Goal: Task Accomplishment & Management: Use online tool/utility

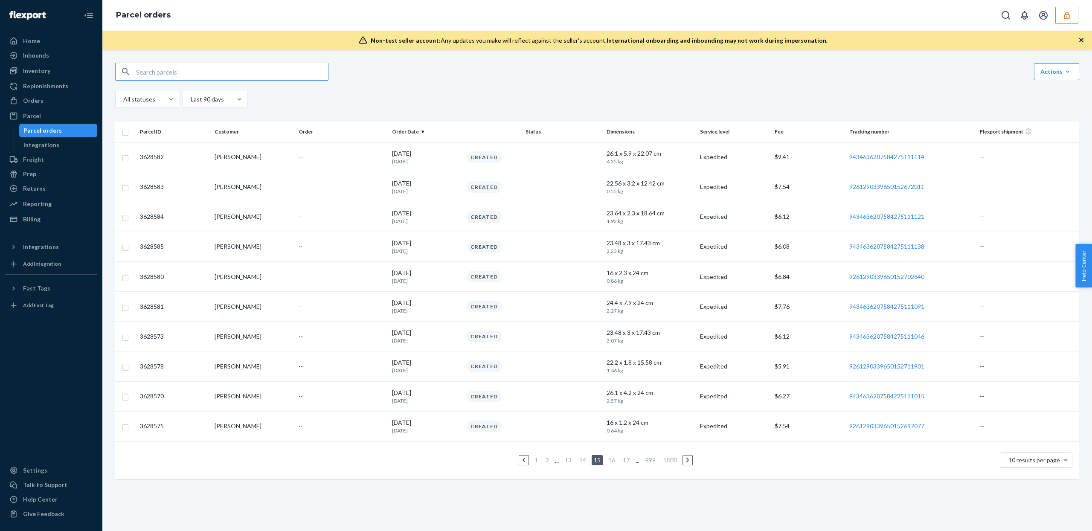
click at [1057, 61] on div "Link Parcels to Flexport Freight Shipments Cancel Parcel Orders Create Parcel O…" at bounding box center [597, 290] width 990 height 481
click at [1057, 72] on div "Actions" at bounding box center [1057, 71] width 32 height 9
click at [1036, 86] on button "Link Parcels to Flexport Freight Shipments" at bounding box center [1007, 92] width 142 height 18
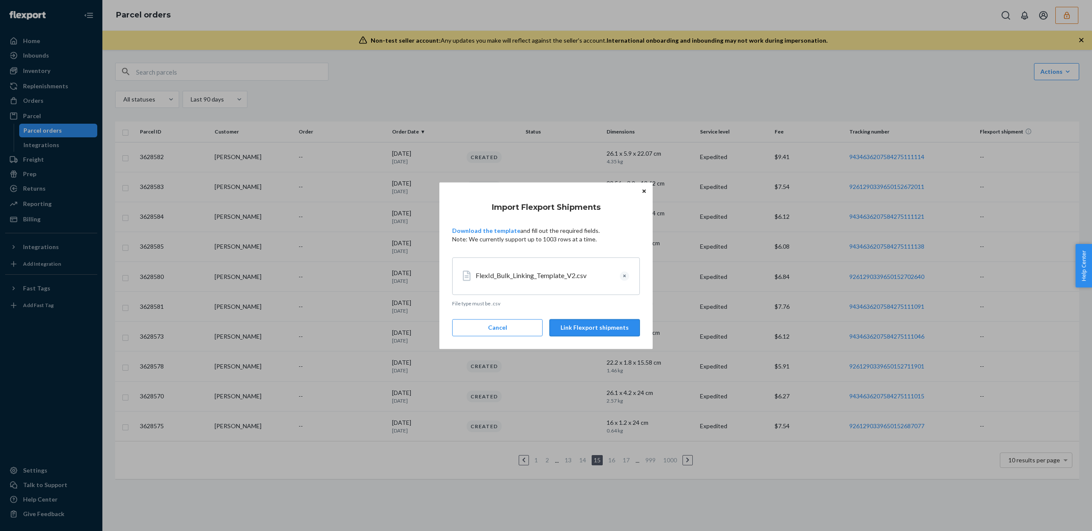
click at [598, 331] on button "Link Flexport shipments" at bounding box center [595, 327] width 90 height 17
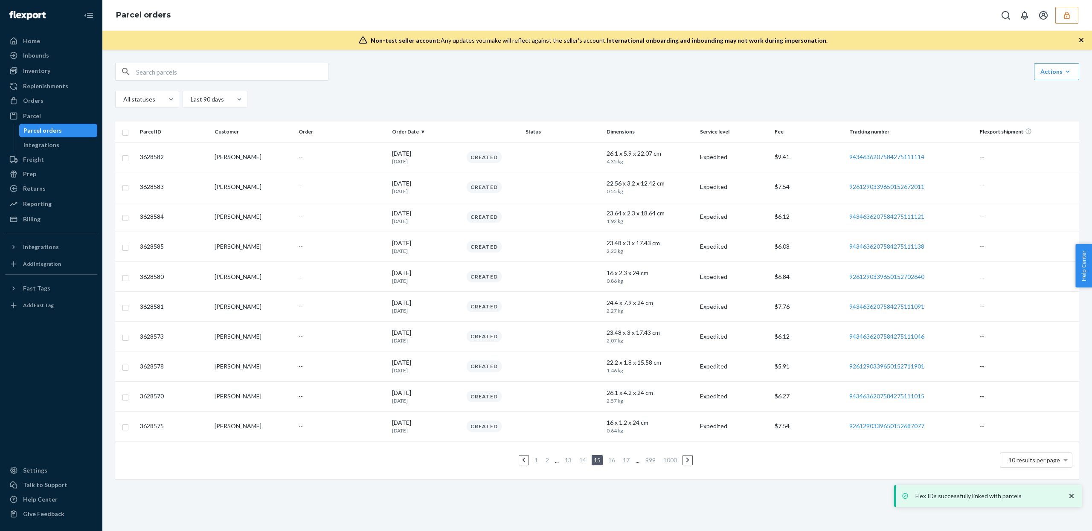
click at [181, 70] on input "text" at bounding box center [232, 71] width 192 height 17
paste input "3383817"
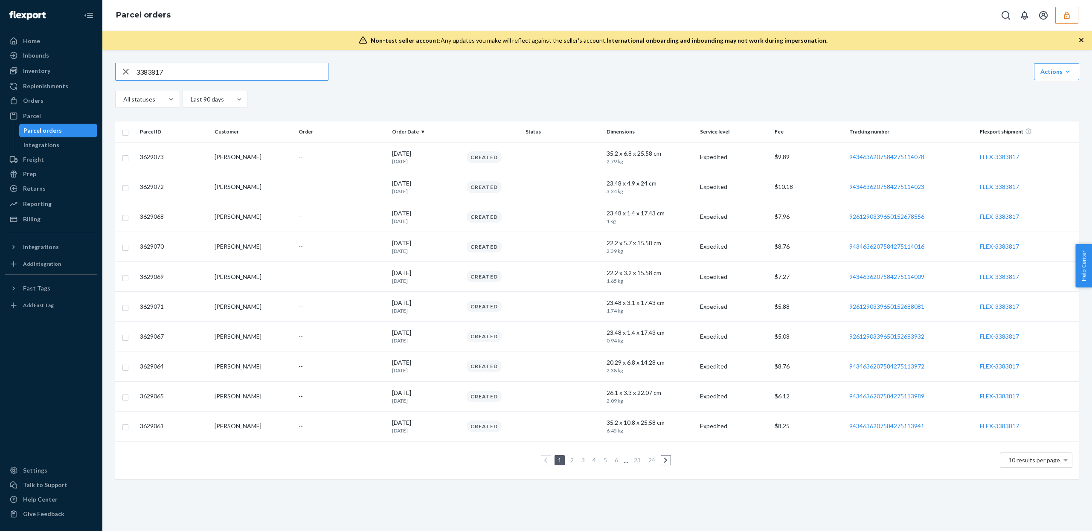
type input "3383817"
click at [652, 462] on link "24" at bounding box center [652, 460] width 10 height 7
click at [649, 463] on link "26" at bounding box center [650, 460] width 10 height 7
